Goal: Navigation & Orientation: Find specific page/section

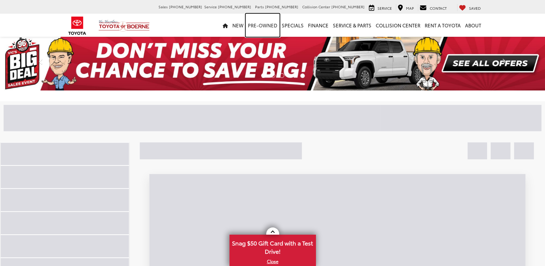
click at [254, 24] on link "Pre-Owned" at bounding box center [263, 25] width 34 height 23
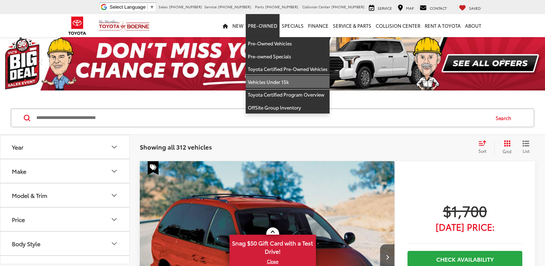
click at [263, 78] on link "Vehicles Under 15k" at bounding box center [288, 82] width 84 height 13
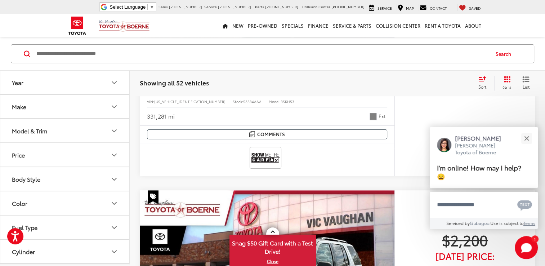
scroll to position [360, 0]
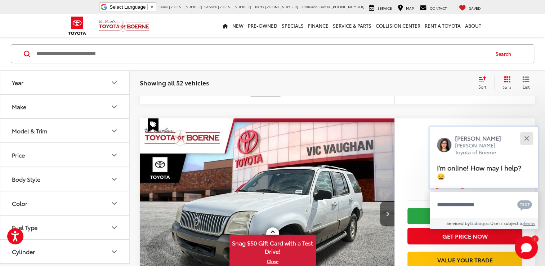
click at [528, 136] on div "Close" at bounding box center [526, 138] width 5 height 5
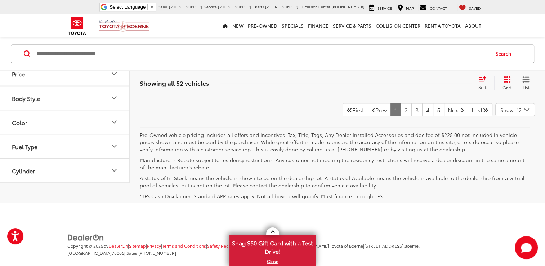
scroll to position [4032, 0]
